Goal: Navigation & Orientation: Find specific page/section

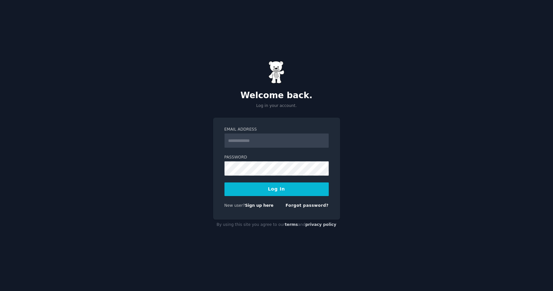
type input "**********"
click at [276, 191] on button "Log In" at bounding box center [276, 189] width 104 height 14
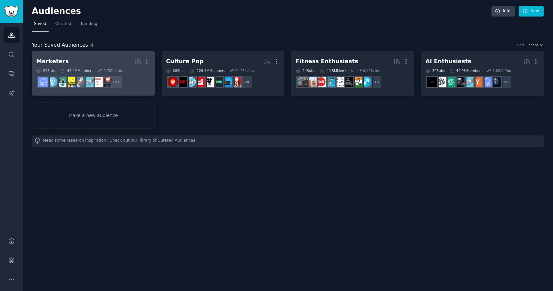
click at [120, 59] on h2 "Marketers More" at bounding box center [93, 61] width 114 height 11
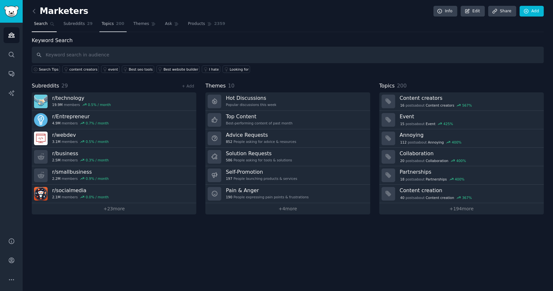
click at [104, 24] on span "Topics" at bounding box center [108, 24] width 12 height 6
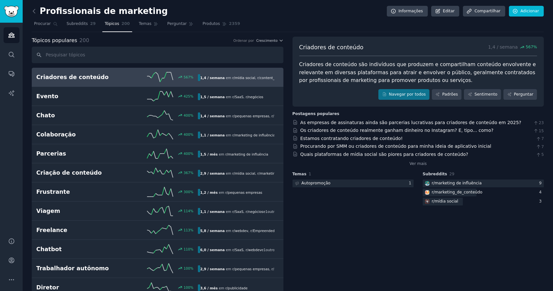
click at [279, 18] on div "Profissionais de marketing Informações Editar Compartilhar Adicionar" at bounding box center [288, 12] width 512 height 13
click at [36, 12] on icon at bounding box center [34, 11] width 7 height 7
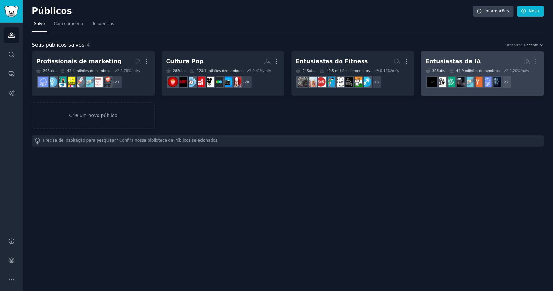
click at [493, 56] on h2 "Entusiastas da IA Mais" at bounding box center [482, 61] width 114 height 11
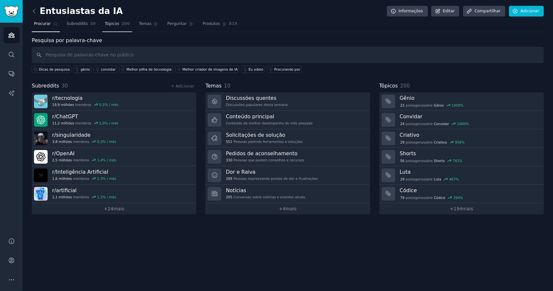
click at [108, 25] on font "Tópicos" at bounding box center [112, 23] width 15 height 5
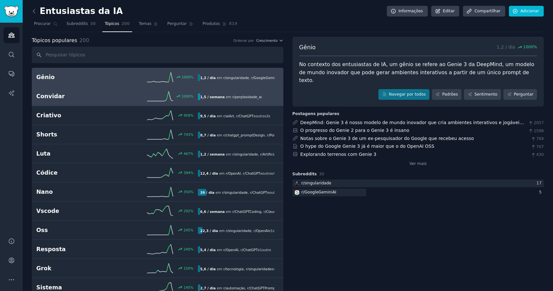
click at [98, 98] on h2 "Convidar" at bounding box center [76, 96] width 81 height 8
